Goal: Use online tool/utility

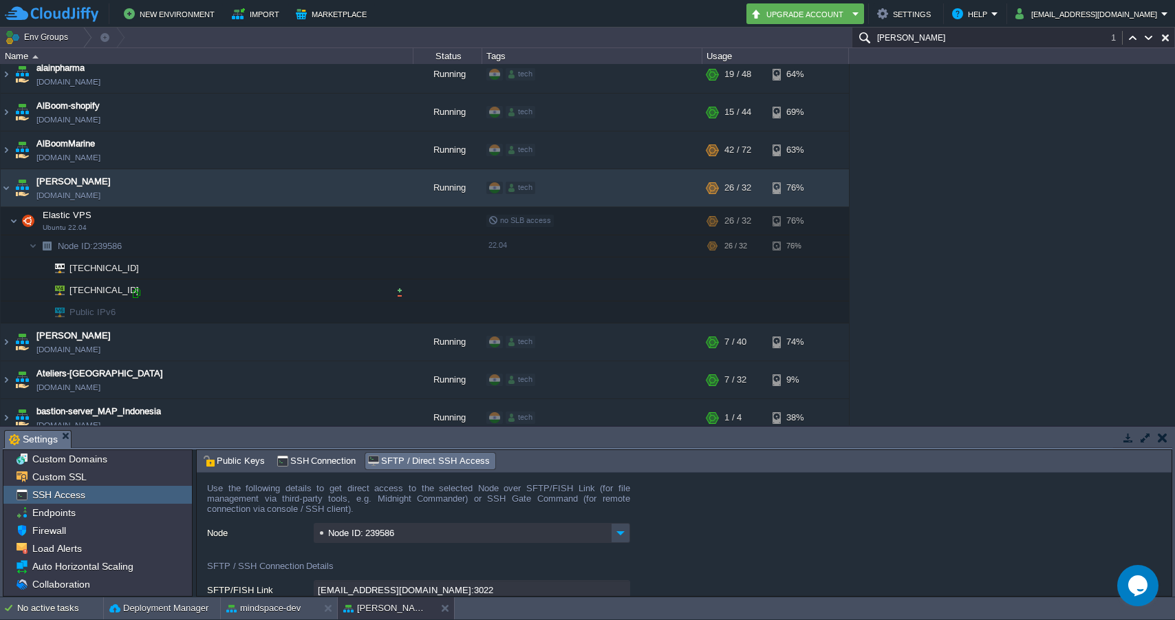
scroll to position [64, 0]
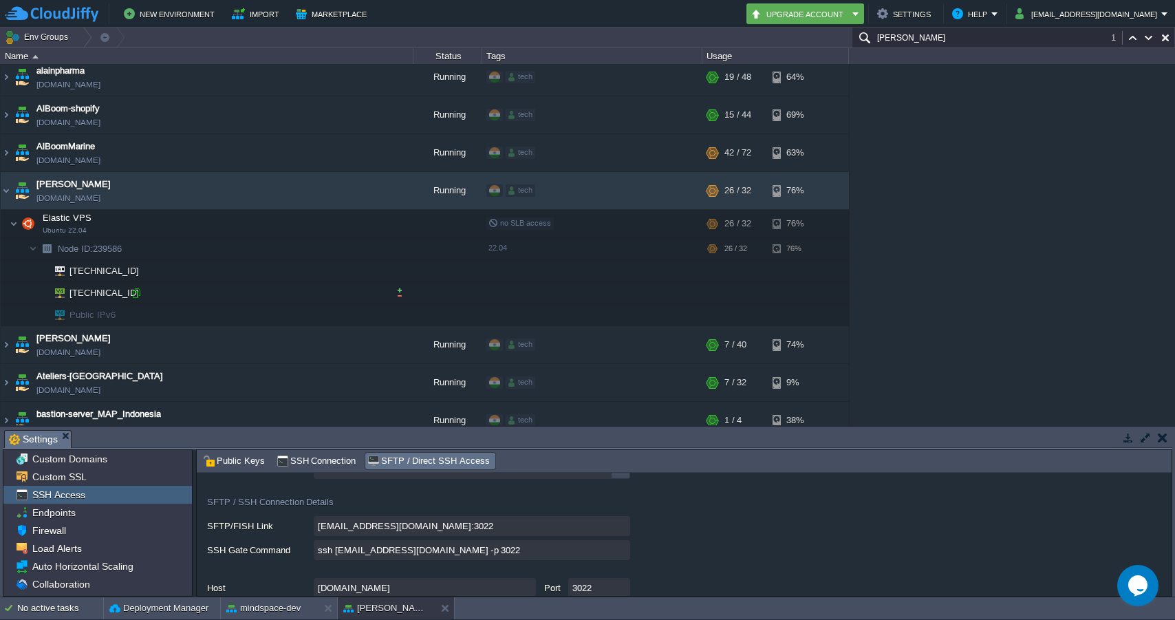
click at [140, 290] on div at bounding box center [136, 293] width 12 height 12
click at [327, 191] on td at bounding box center [337, 190] width 21 height 21
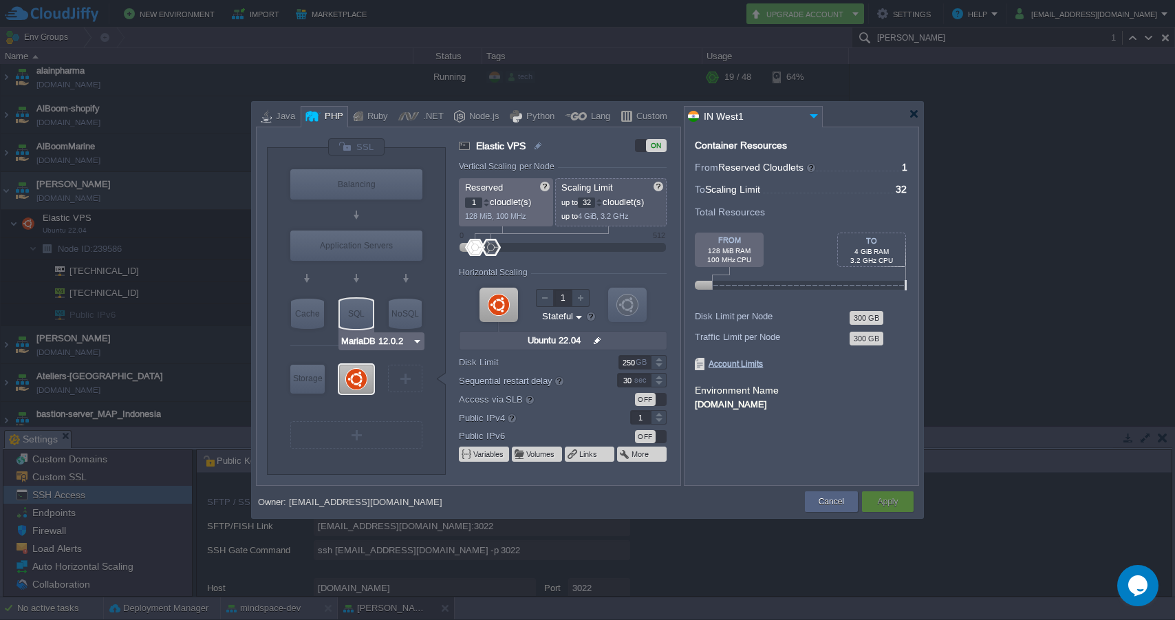
type input "Ubuntu 22.04"
click at [361, 374] on div at bounding box center [356, 379] width 34 height 29
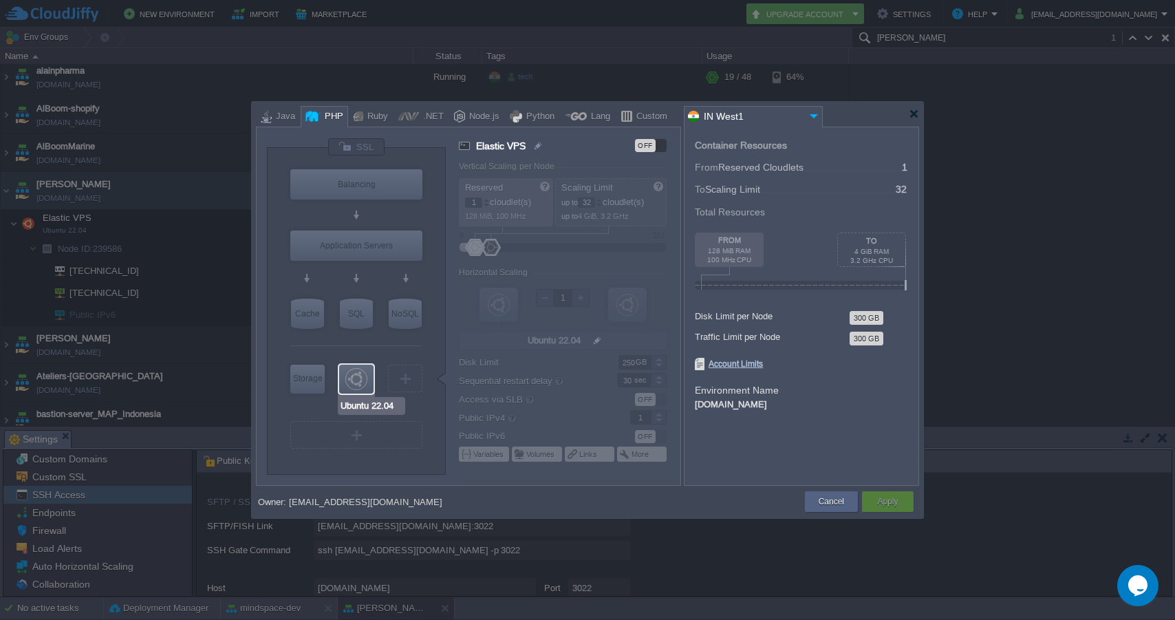
click at [361, 374] on div at bounding box center [356, 379] width 34 height 29
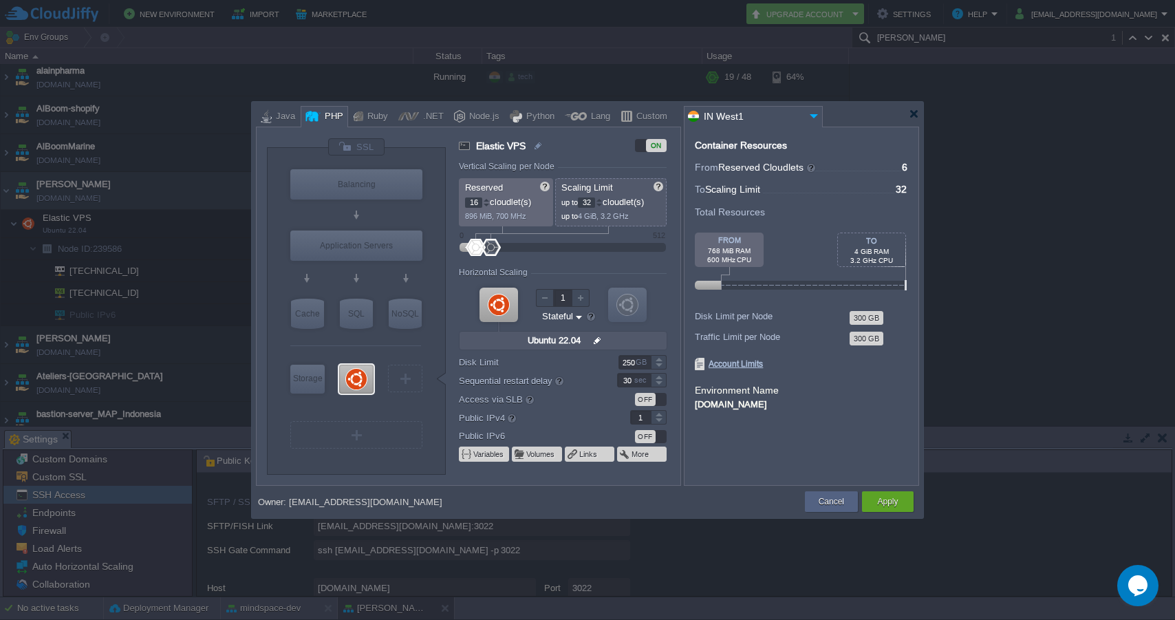
click at [489, 199] on div at bounding box center [486, 199] width 7 height 5
click at [489, 204] on div at bounding box center [486, 205] width 7 height 5
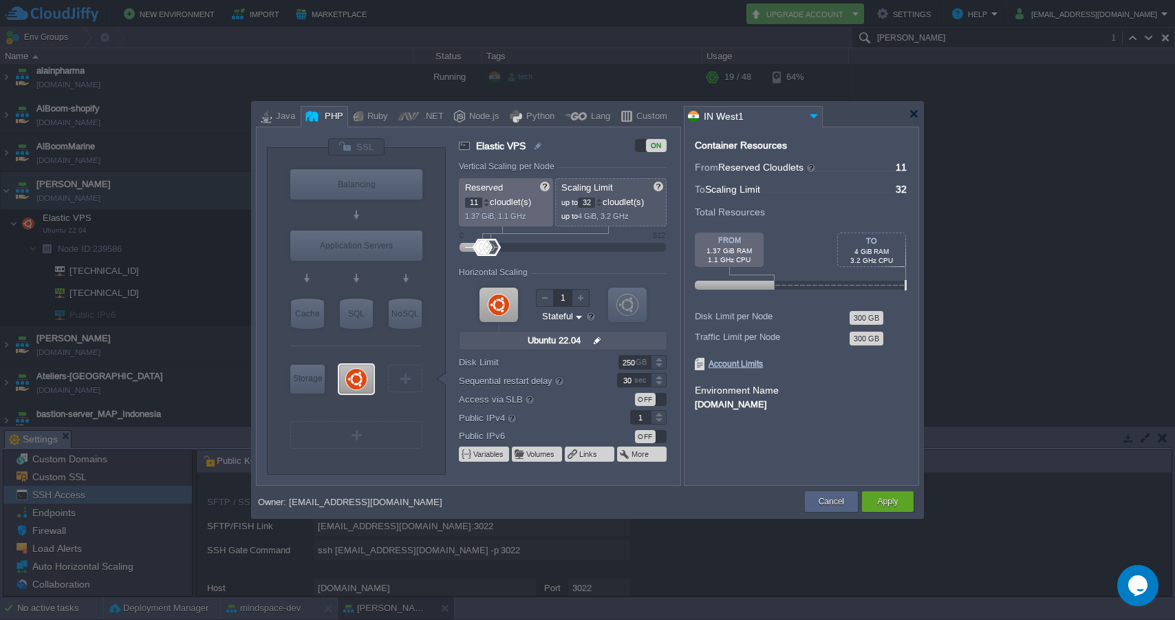
click at [489, 204] on div at bounding box center [486, 205] width 7 height 5
click at [488, 198] on div at bounding box center [486, 199] width 7 height 5
click at [488, 205] on div at bounding box center [486, 205] width 7 height 5
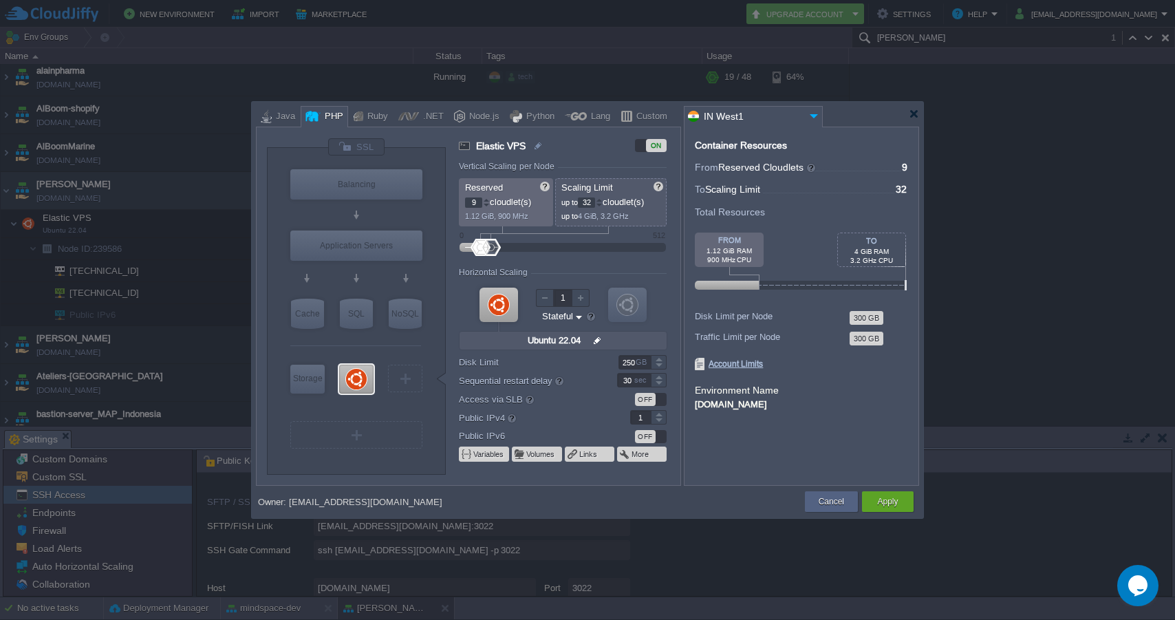
type input "8"
click at [488, 205] on div at bounding box center [486, 205] width 7 height 5
type input "40"
click at [603, 200] on div at bounding box center [599, 199] width 7 height 5
click at [661, 360] on div at bounding box center [659, 358] width 16 height 7
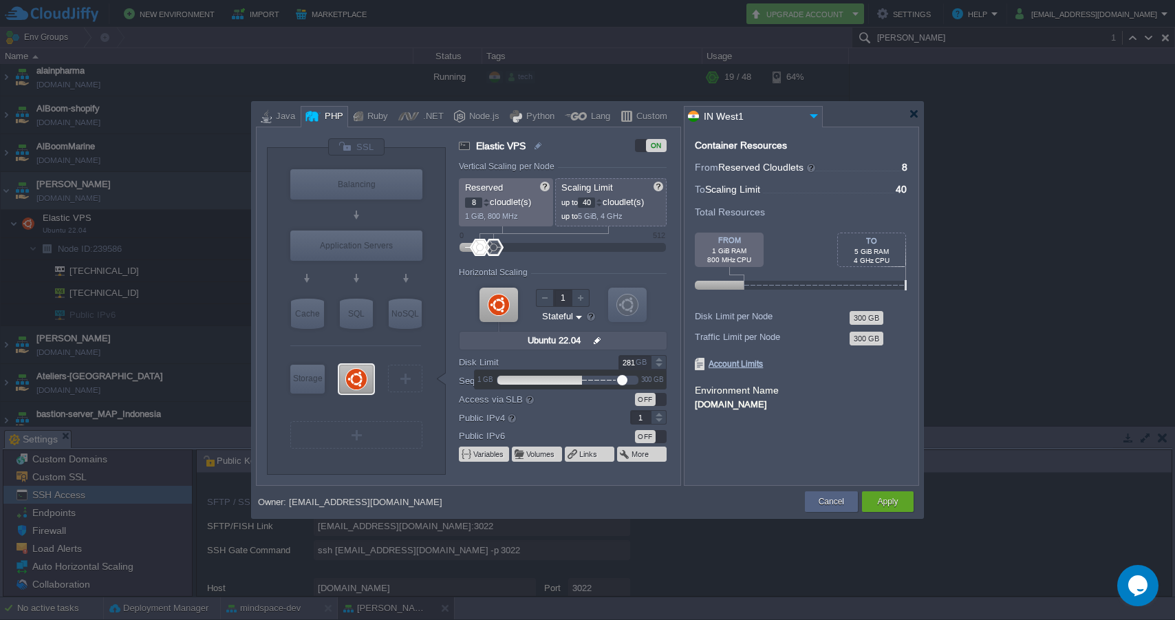
click at [661, 360] on div at bounding box center [659, 358] width 16 height 7
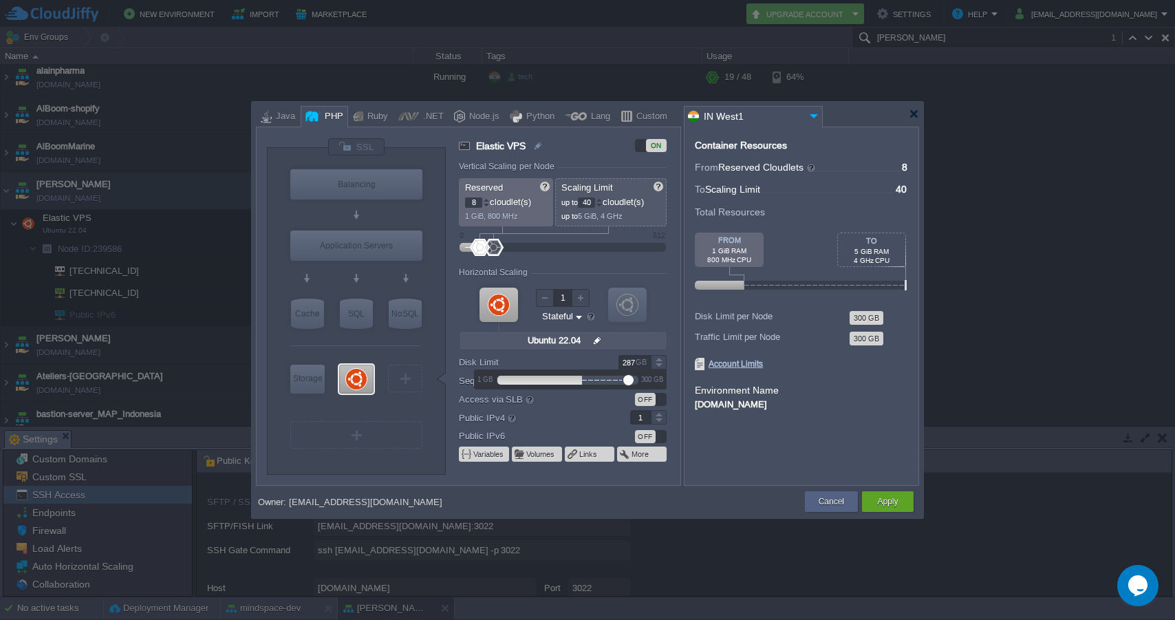
click at [661, 360] on div at bounding box center [659, 358] width 16 height 7
type input "290"
click at [661, 360] on div at bounding box center [659, 358] width 16 height 7
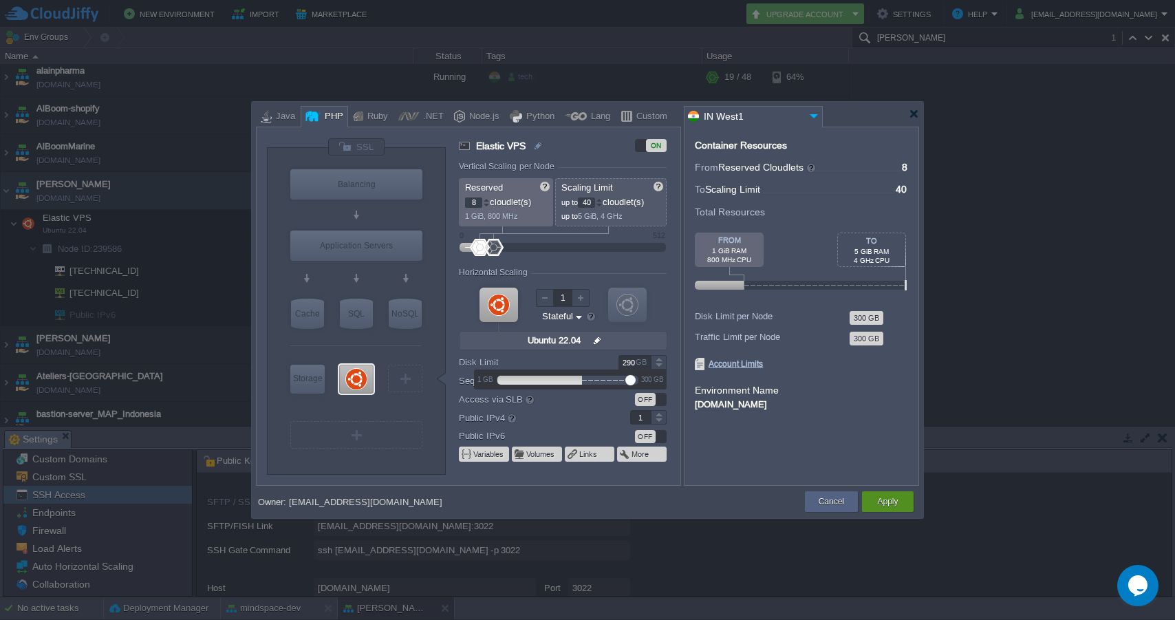
click at [881, 496] on button "Apply" at bounding box center [887, 502] width 21 height 14
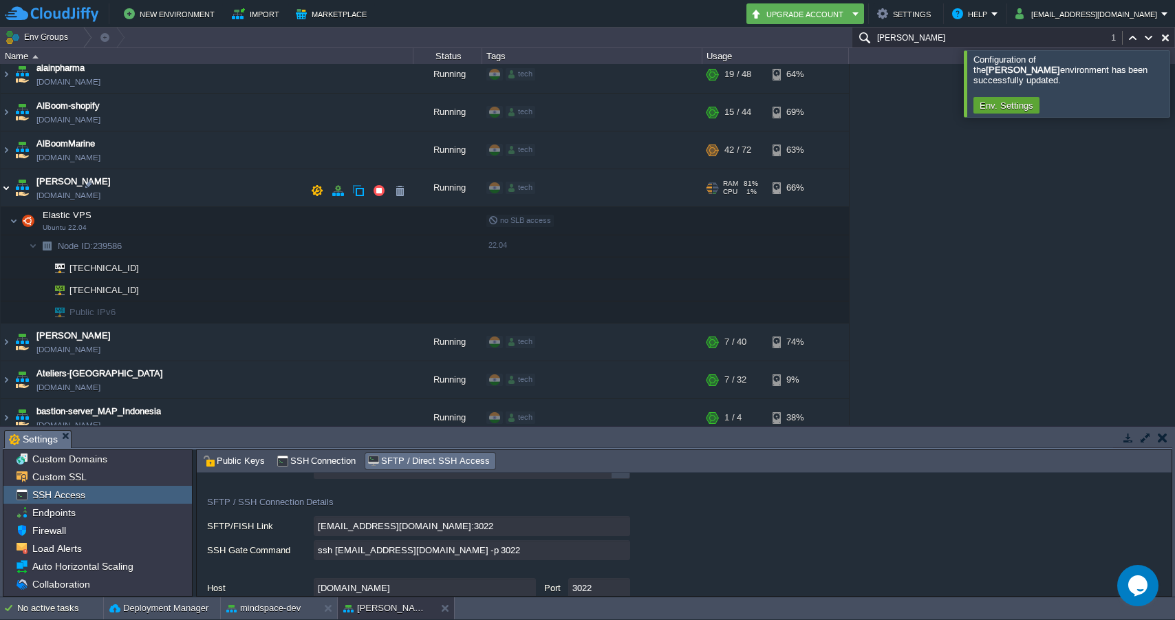
click at [10, 188] on img at bounding box center [6, 190] width 11 height 37
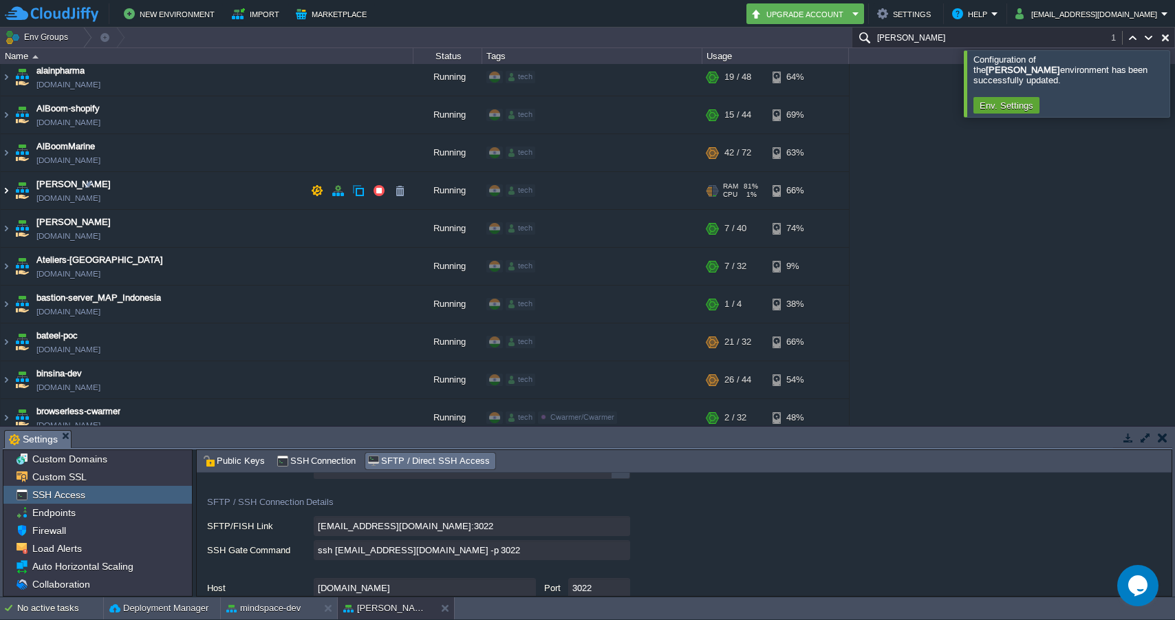
click at [3, 188] on img at bounding box center [6, 190] width 11 height 37
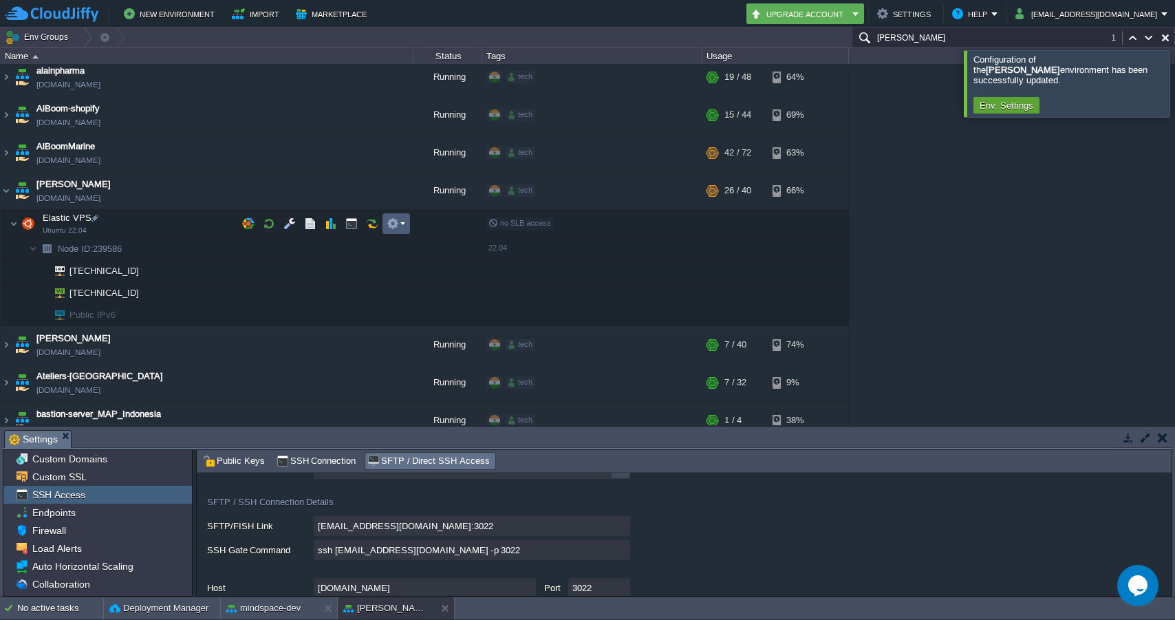
click at [402, 221] on em at bounding box center [396, 223] width 19 height 12
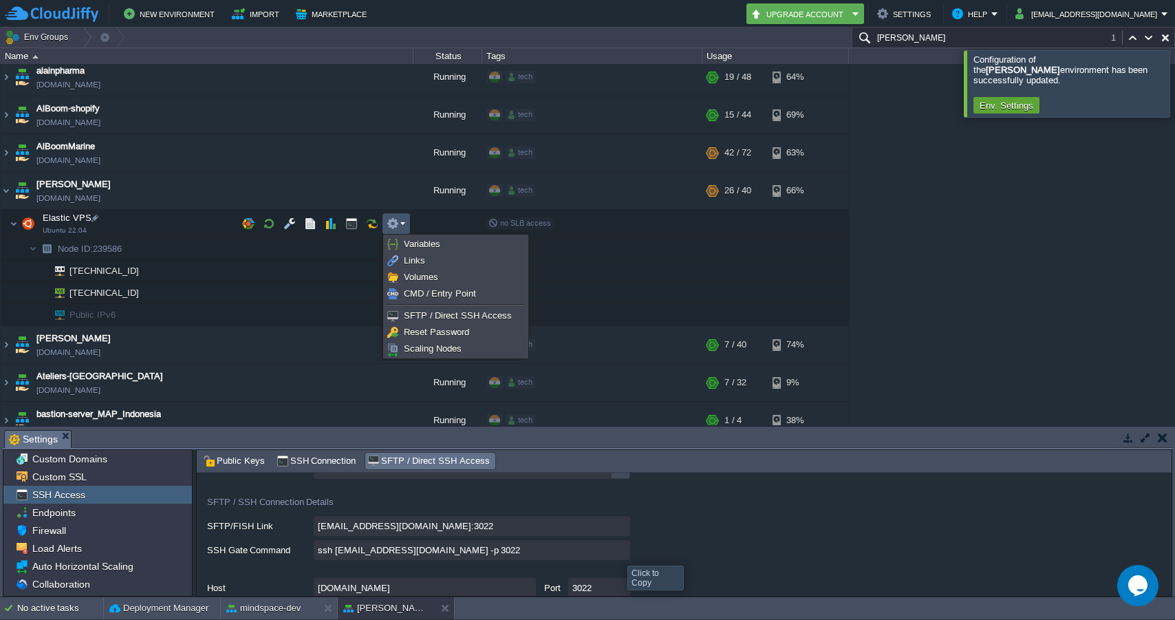
click at [617, 553] on input "ssh [EMAIL_ADDRESS][DOMAIN_NAME] -p 3022" at bounding box center [472, 550] width 316 height 20
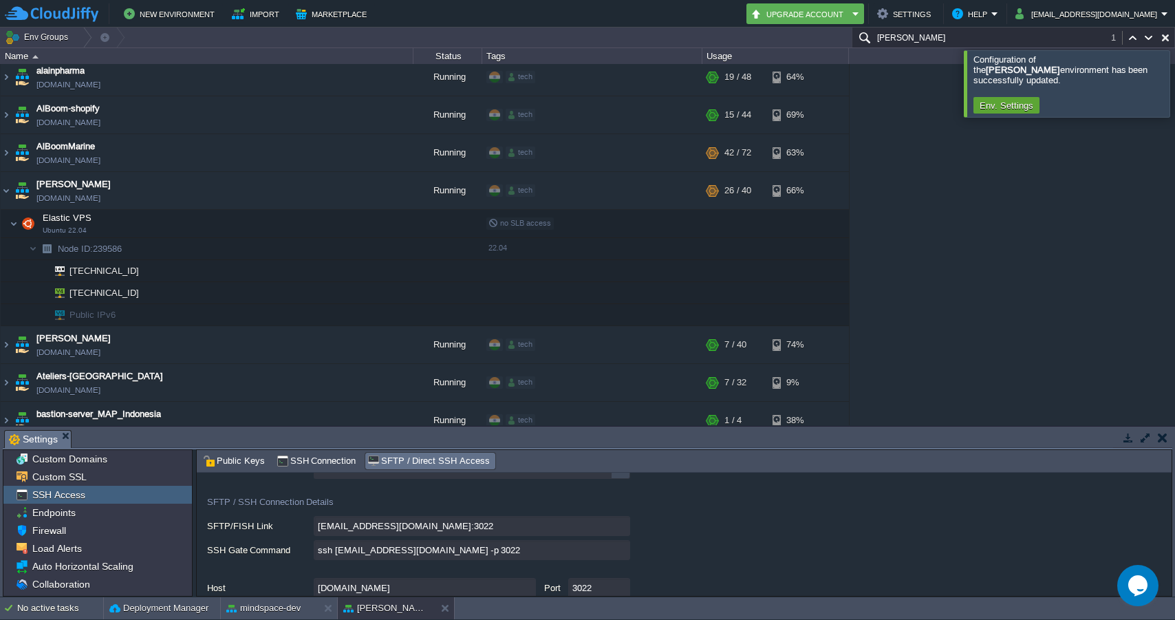
click at [1174, 86] on div at bounding box center [1191, 83] width 0 height 66
